Goal: Transaction & Acquisition: Purchase product/service

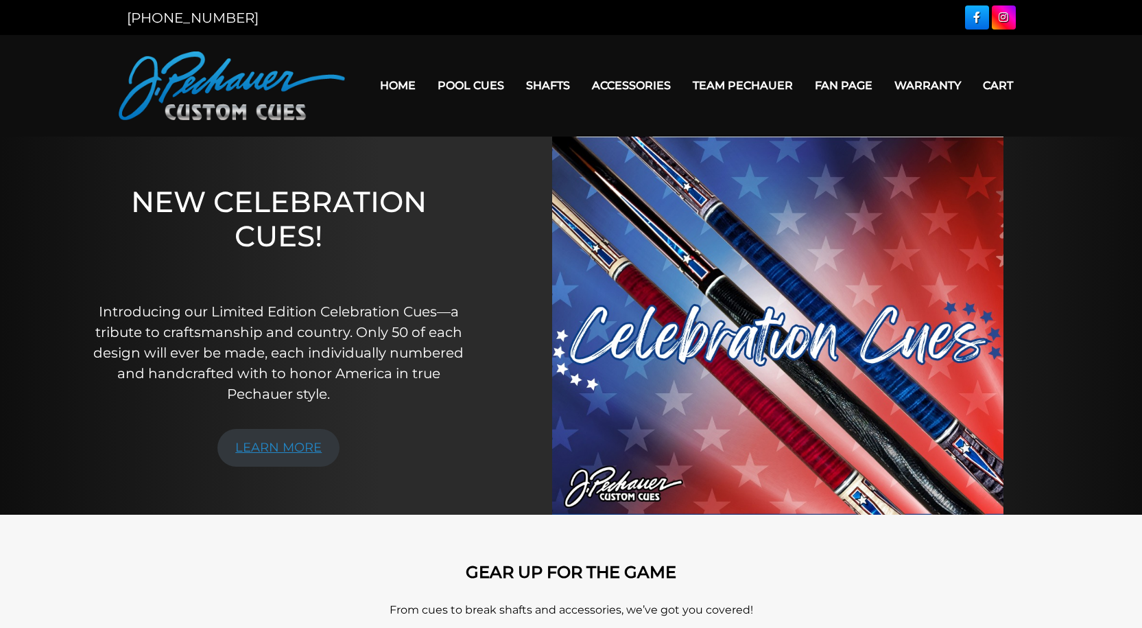
click at [324, 449] on link "LEARN MORE" at bounding box center [278, 448] width 122 height 38
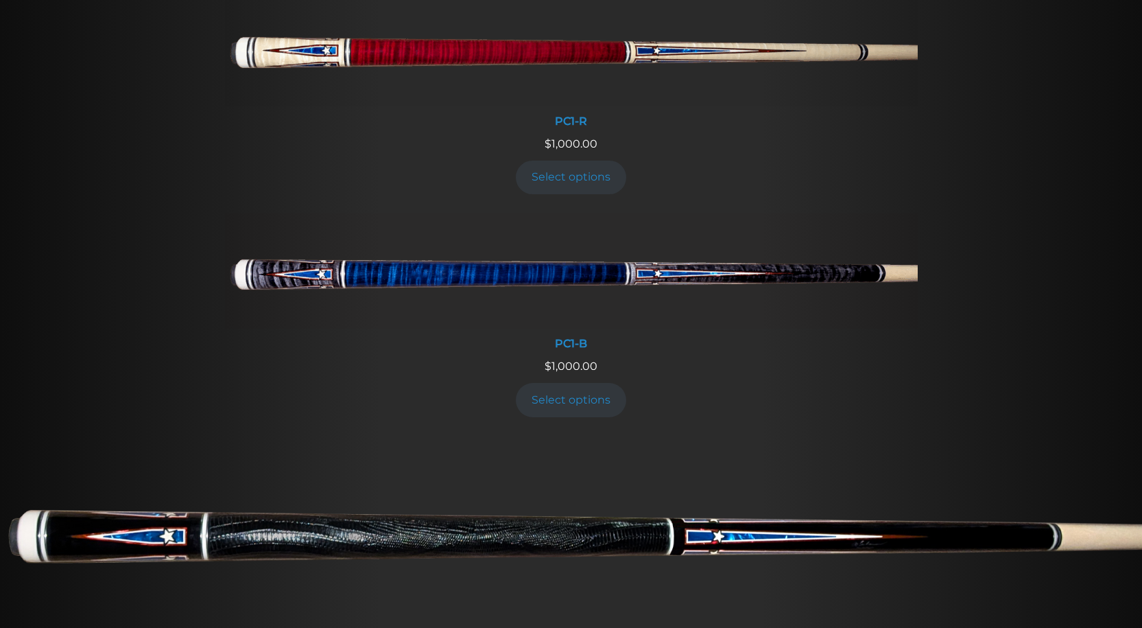
scroll to position [613, 0]
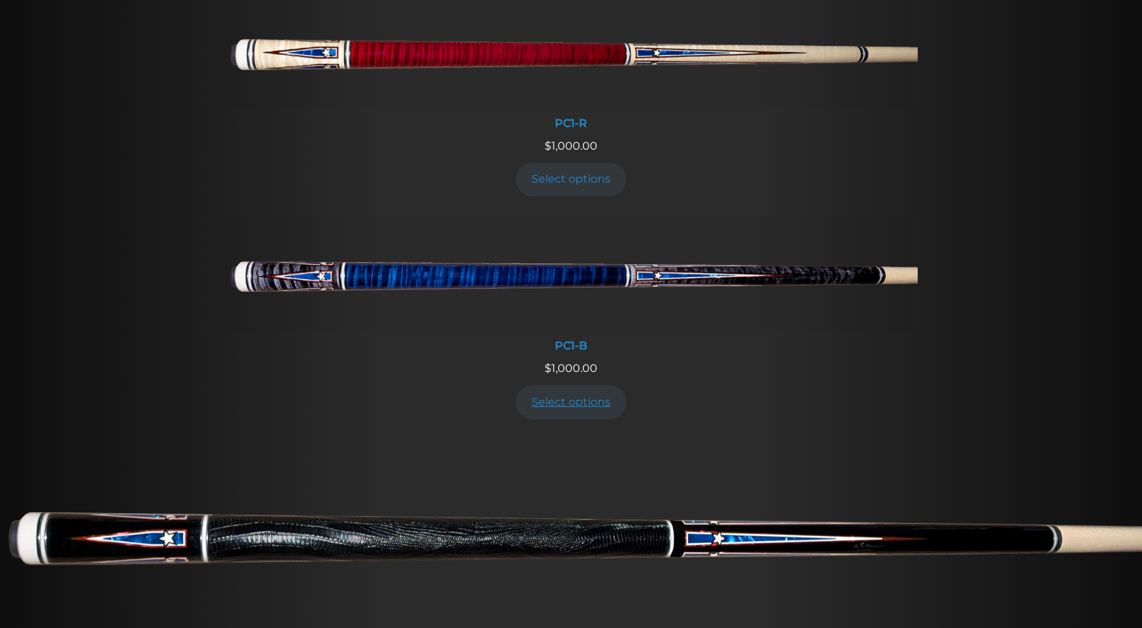
click at [562, 395] on link "Select options" at bounding box center [571, 402] width 111 height 34
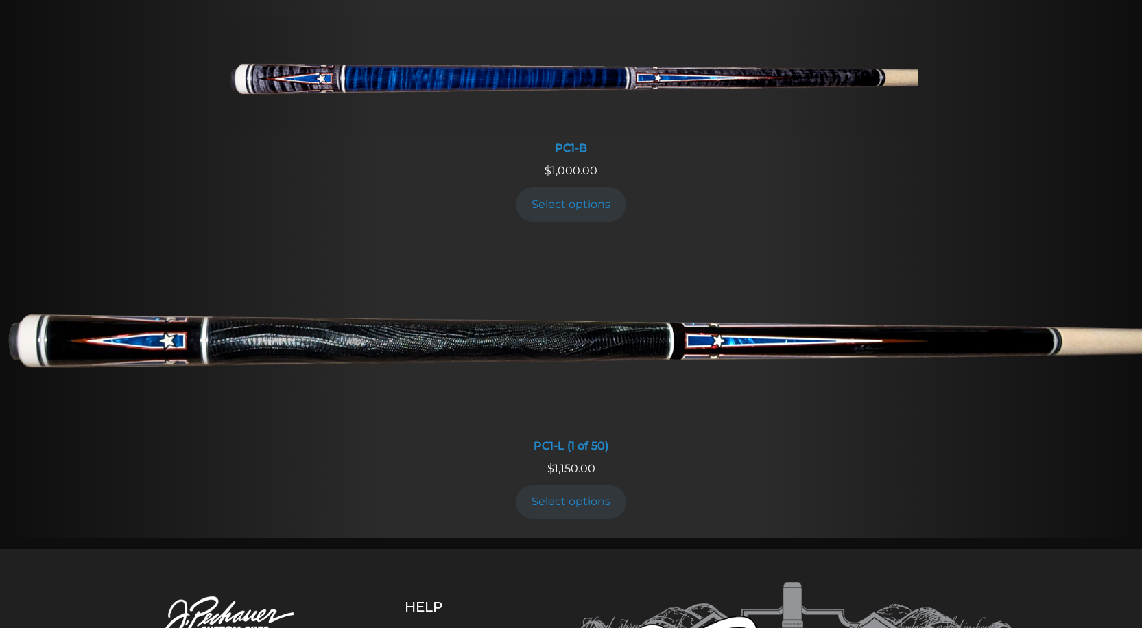
scroll to position [818, 0]
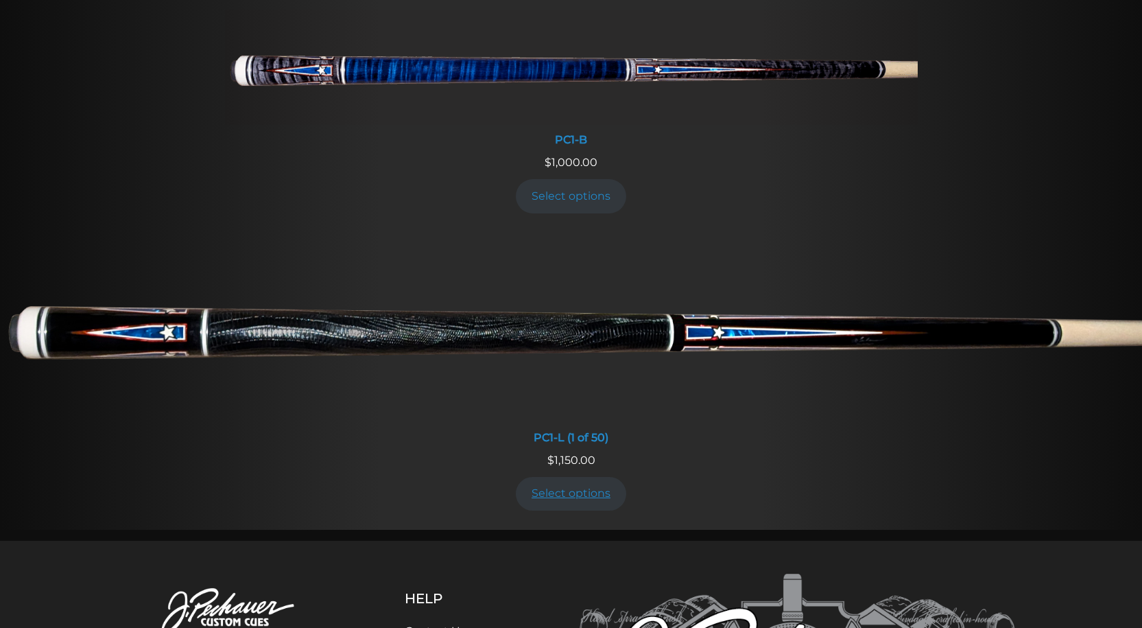
click at [583, 493] on link "Select options" at bounding box center [571, 494] width 111 height 34
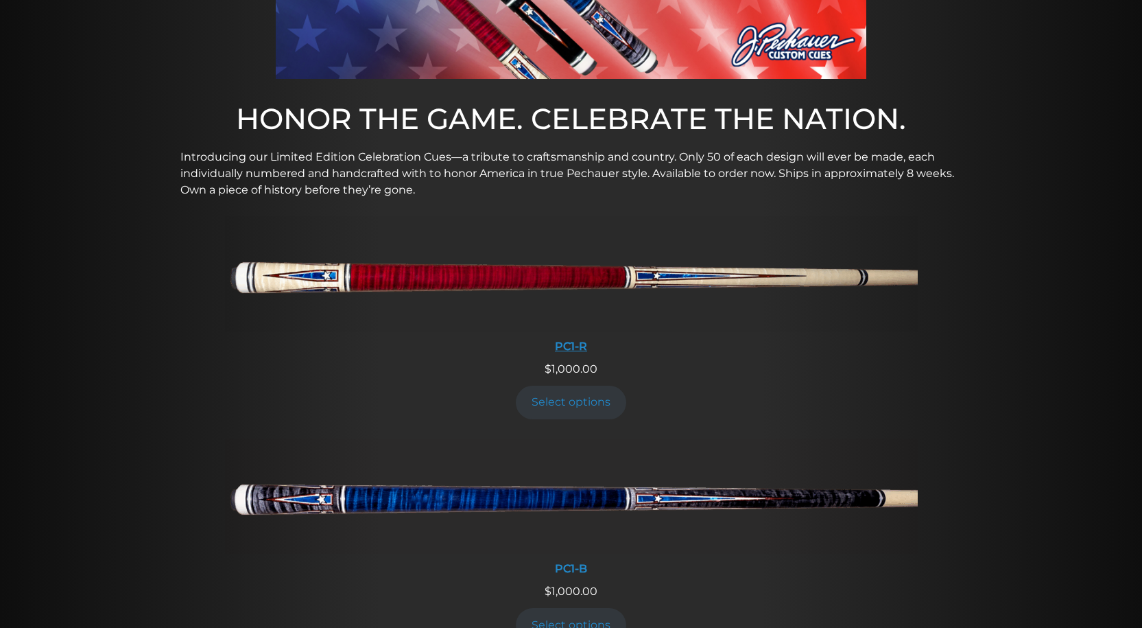
scroll to position [389, 0]
click at [578, 410] on link "Select options" at bounding box center [571, 403] width 111 height 34
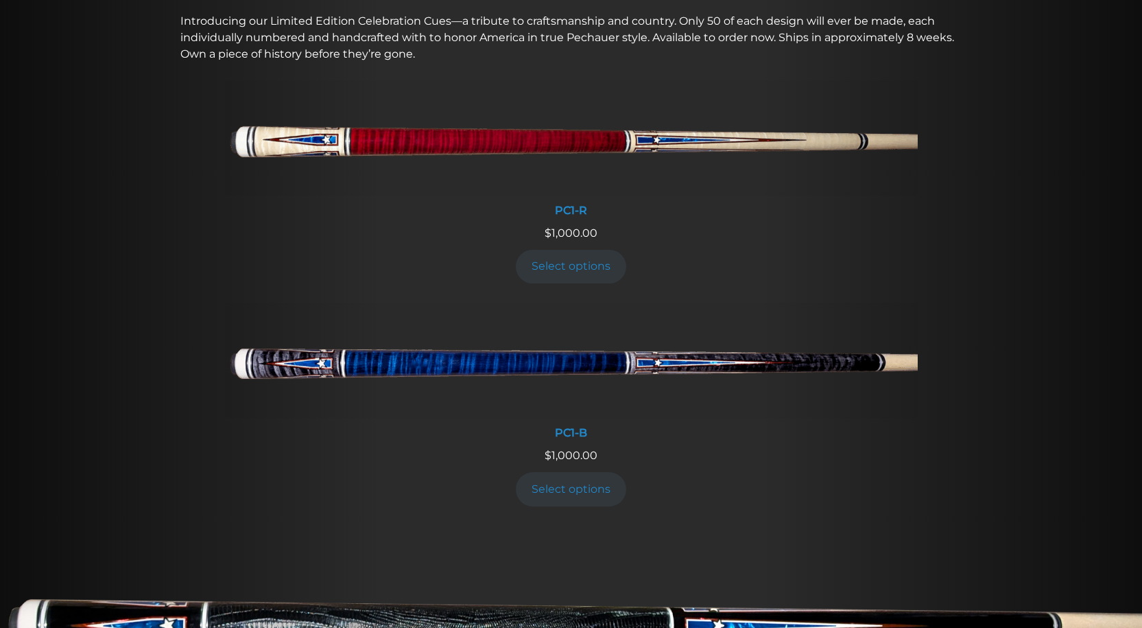
scroll to position [526, 0]
click at [593, 486] on link "Select options" at bounding box center [571, 488] width 111 height 34
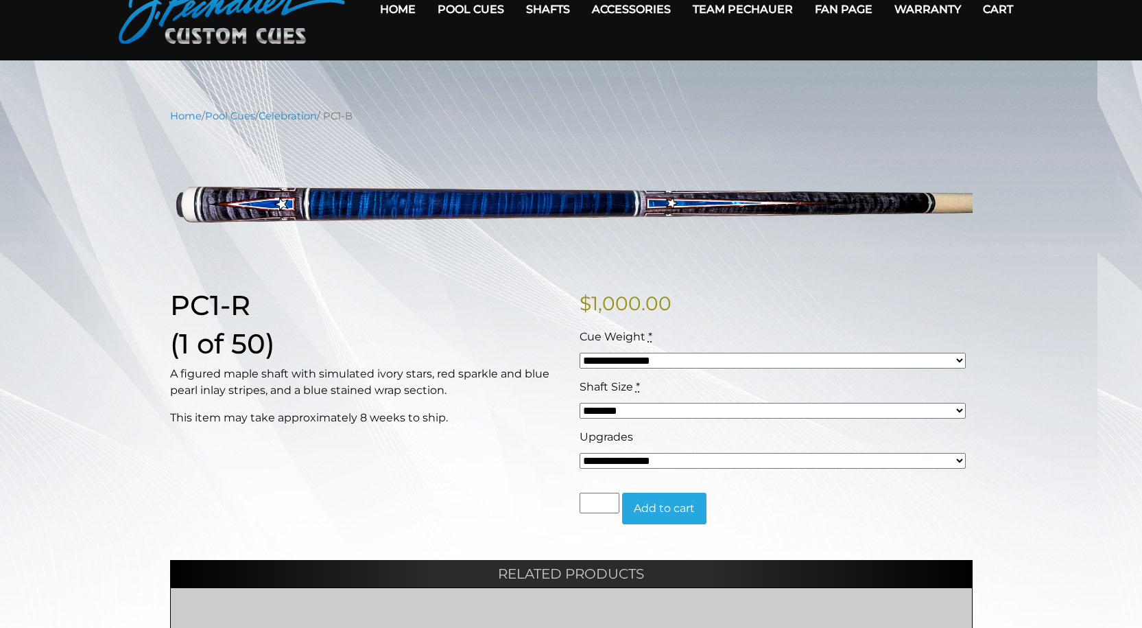
scroll to position [69, 0]
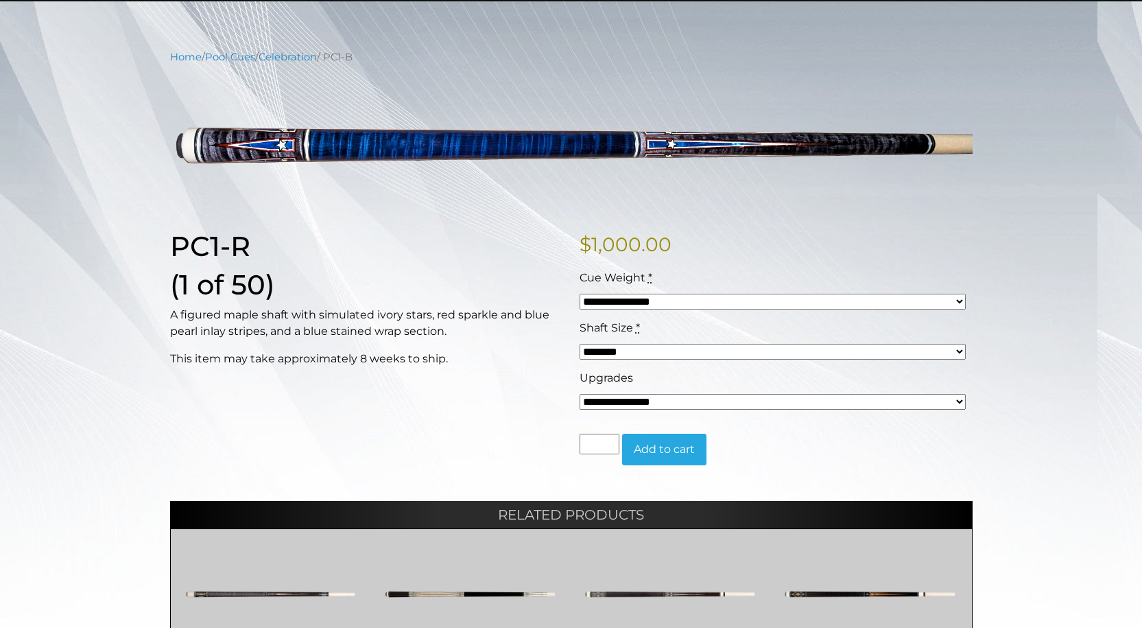
scroll to position [137, 0]
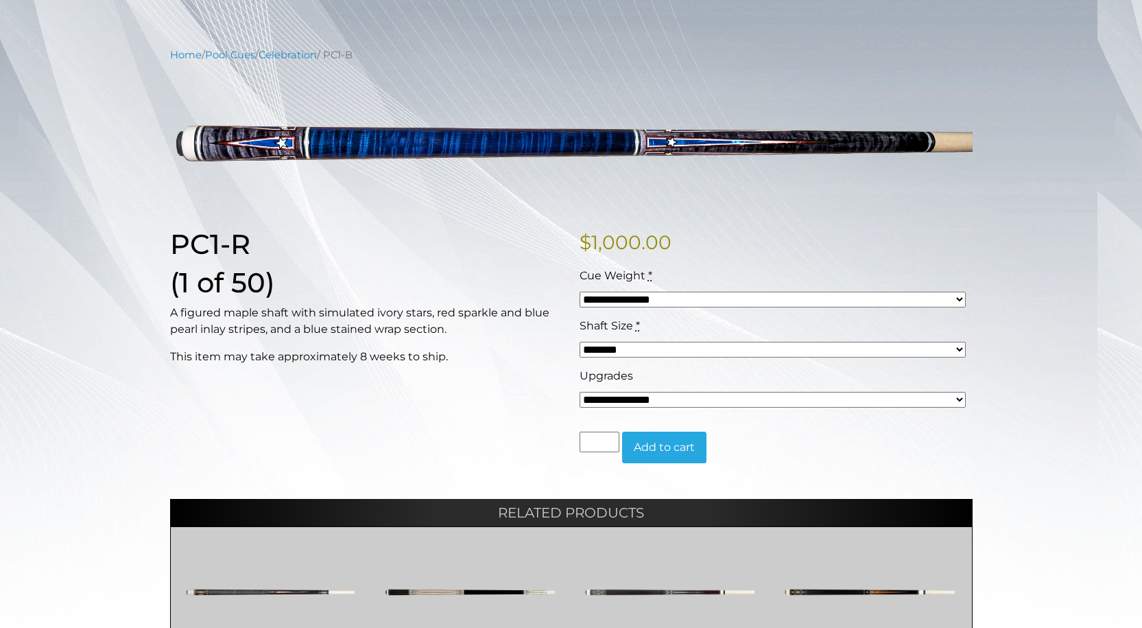
click at [961, 399] on select "**********" at bounding box center [773, 400] width 386 height 16
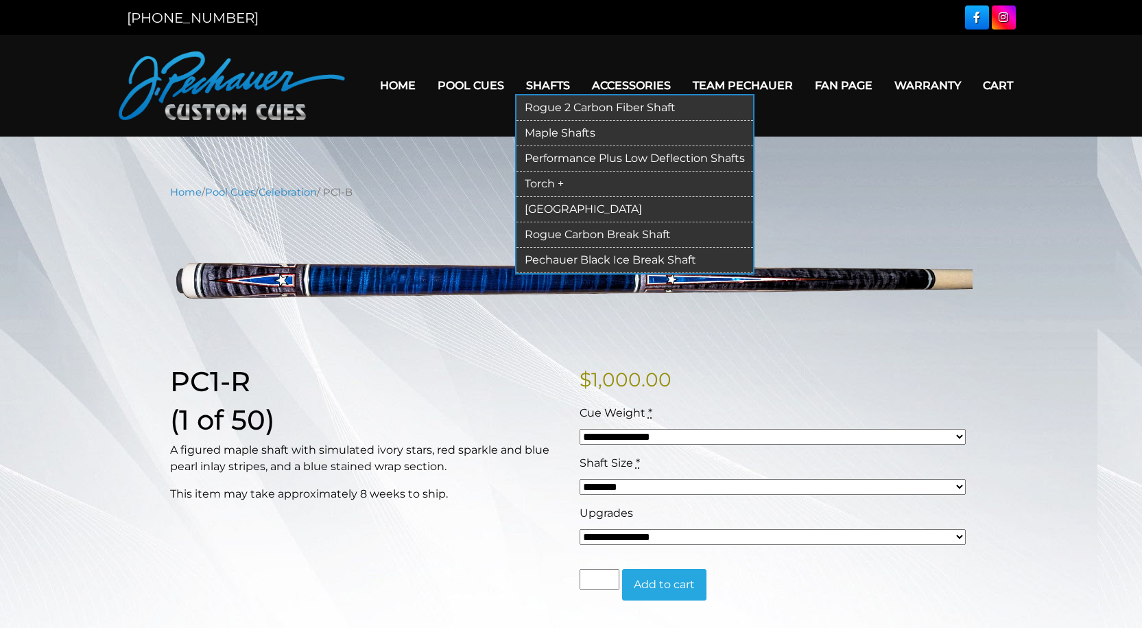
click at [541, 184] on link "Torch +" at bounding box center [635, 184] width 237 height 25
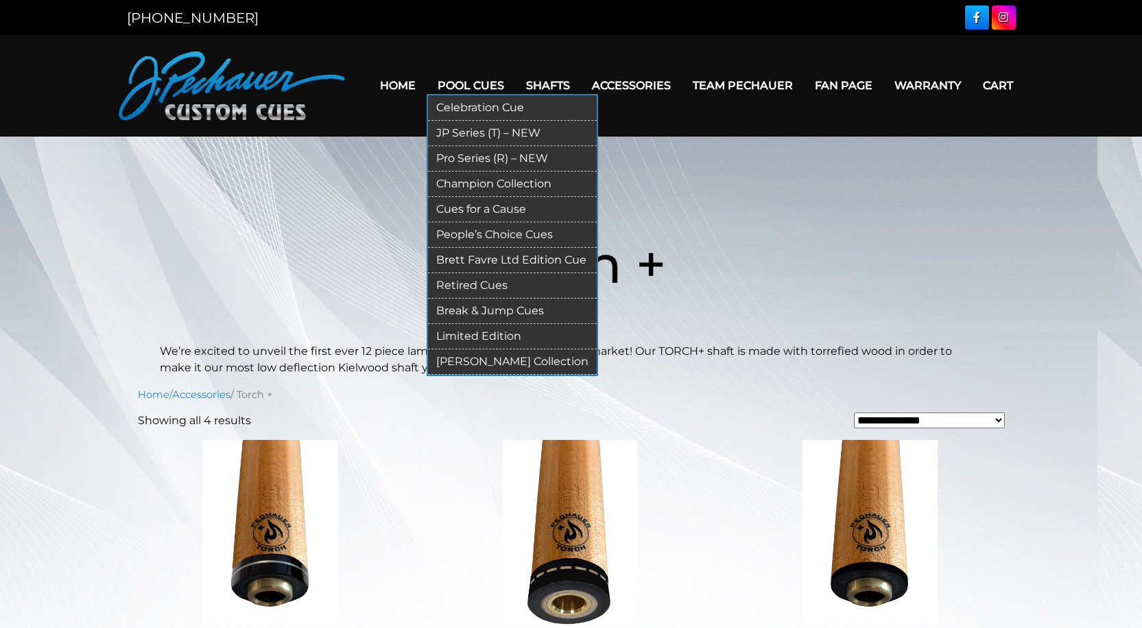
click at [473, 158] on link "Pro Series (R) – NEW" at bounding box center [512, 158] width 169 height 25
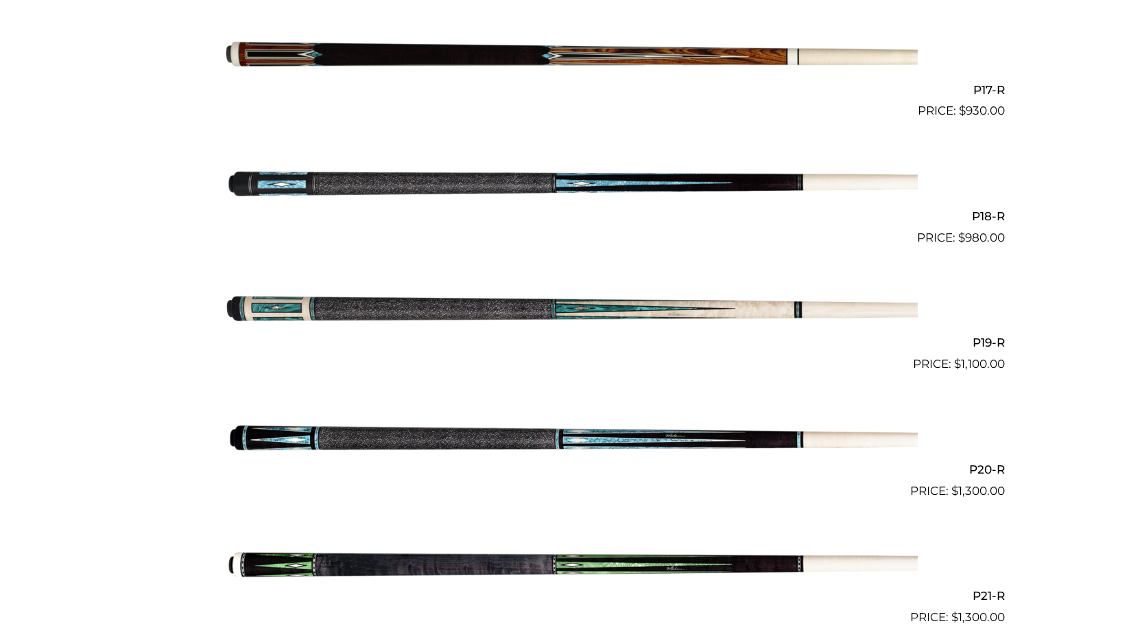
scroll to position [2470, 0]
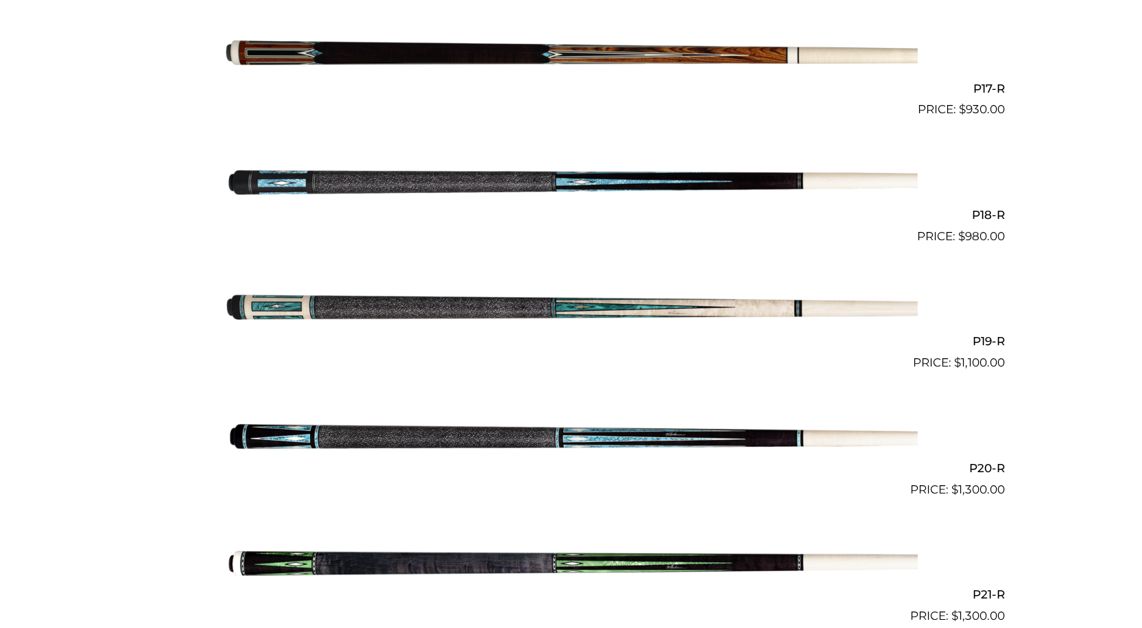
click at [498, 304] on img at bounding box center [571, 308] width 693 height 115
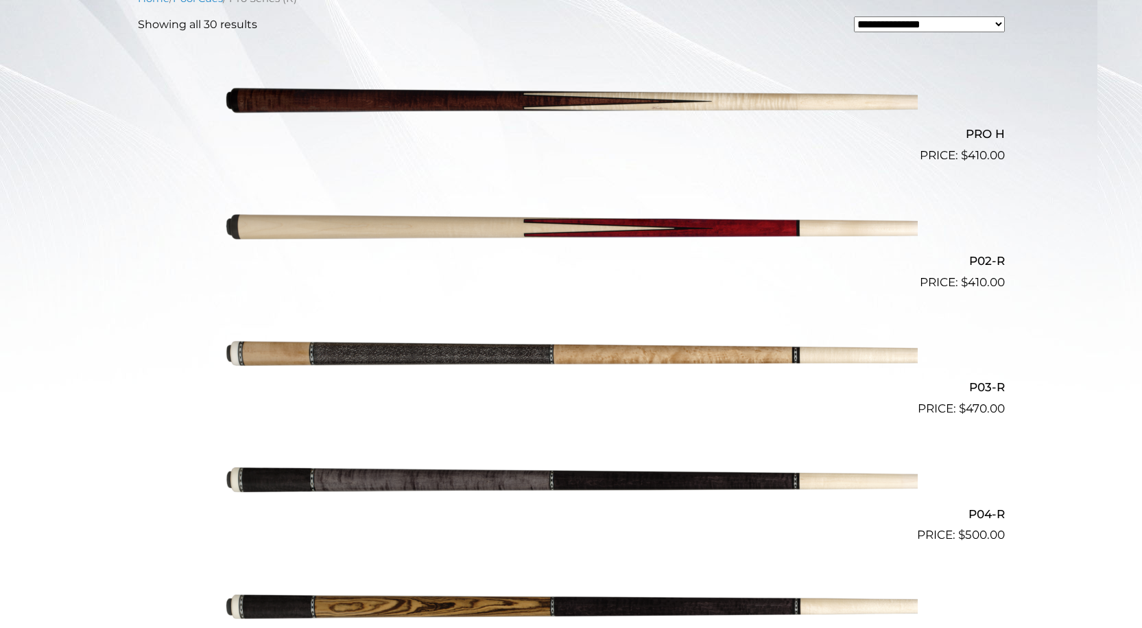
scroll to position [0, 0]
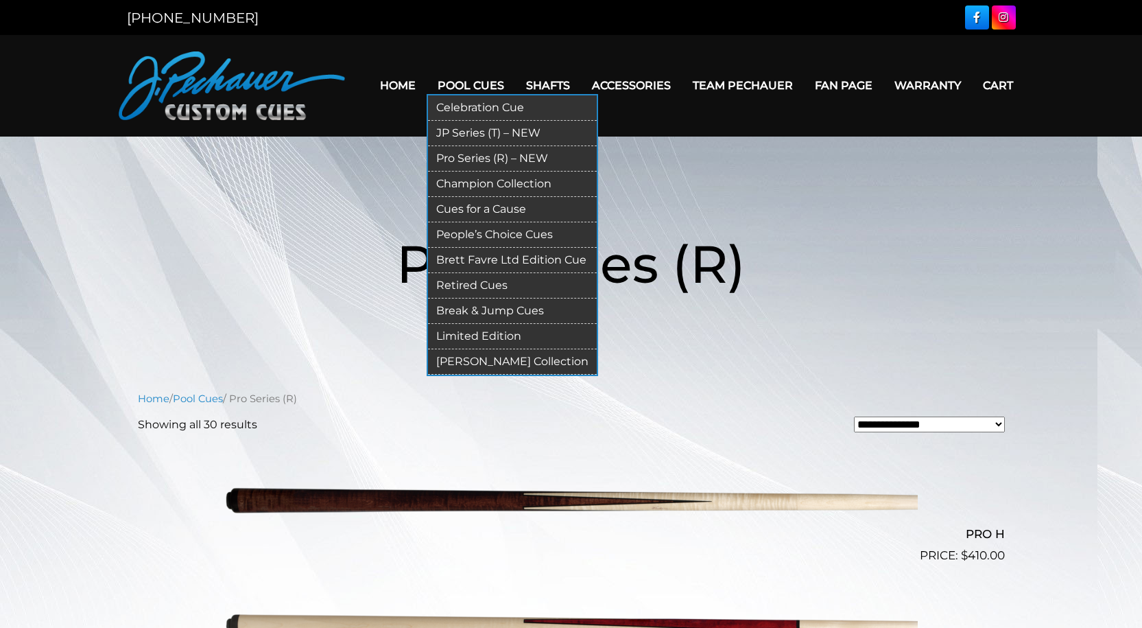
click at [493, 284] on link "Retired Cues" at bounding box center [512, 285] width 169 height 25
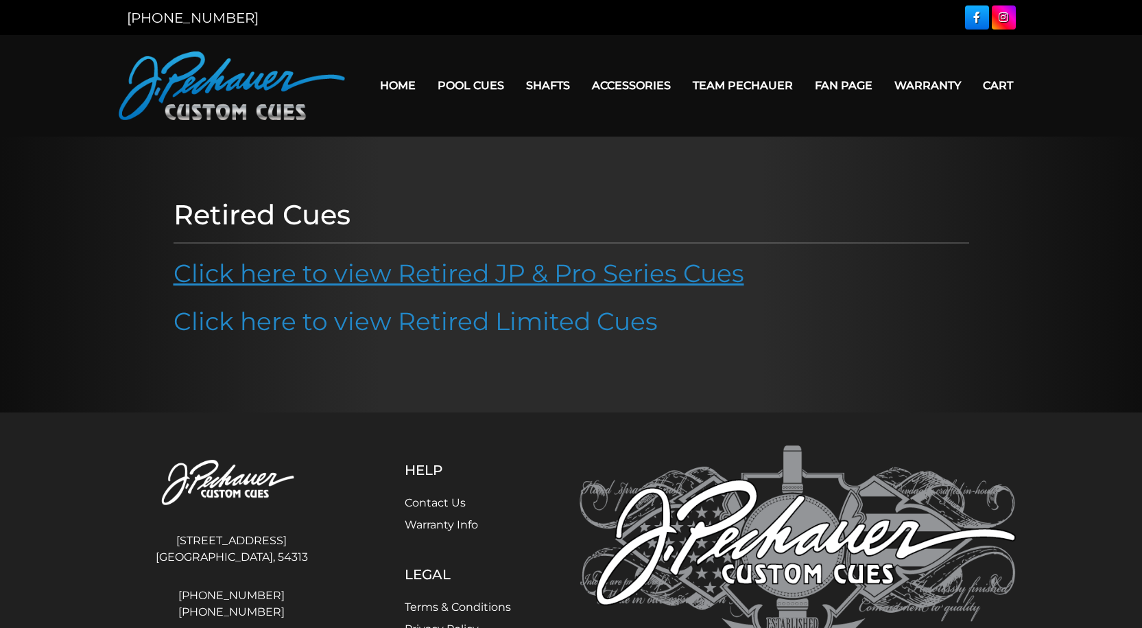
click at [557, 276] on link "Click here to view Retired JP & Pro Series Cues" at bounding box center [459, 273] width 571 height 30
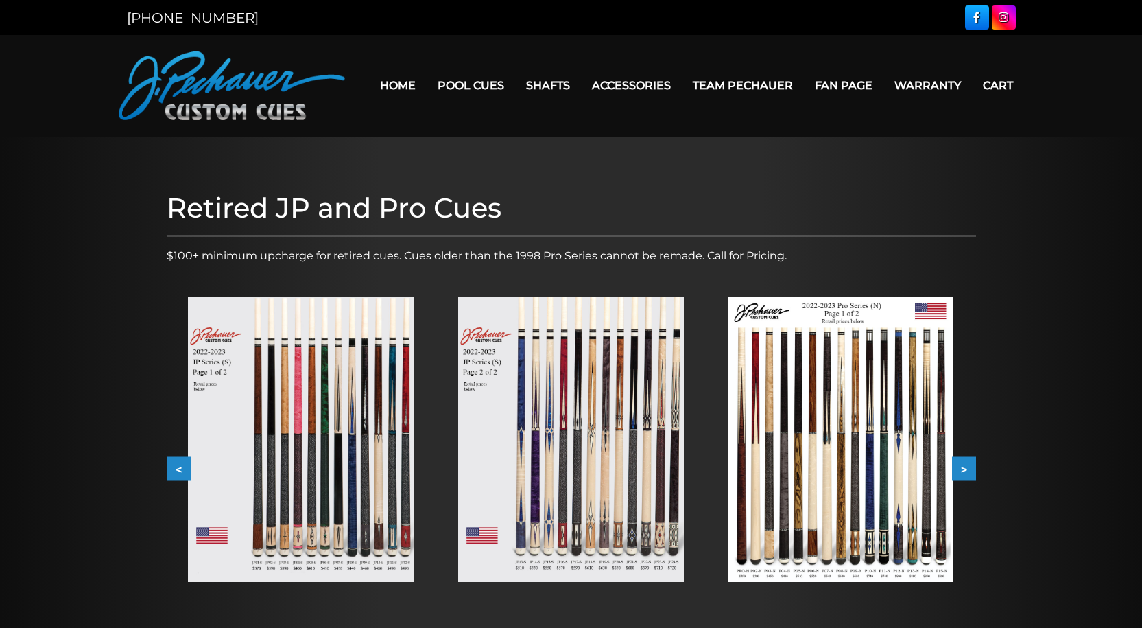
click at [963, 463] on button ">" at bounding box center [964, 469] width 24 height 24
